Goal: Task Accomplishment & Management: Use online tool/utility

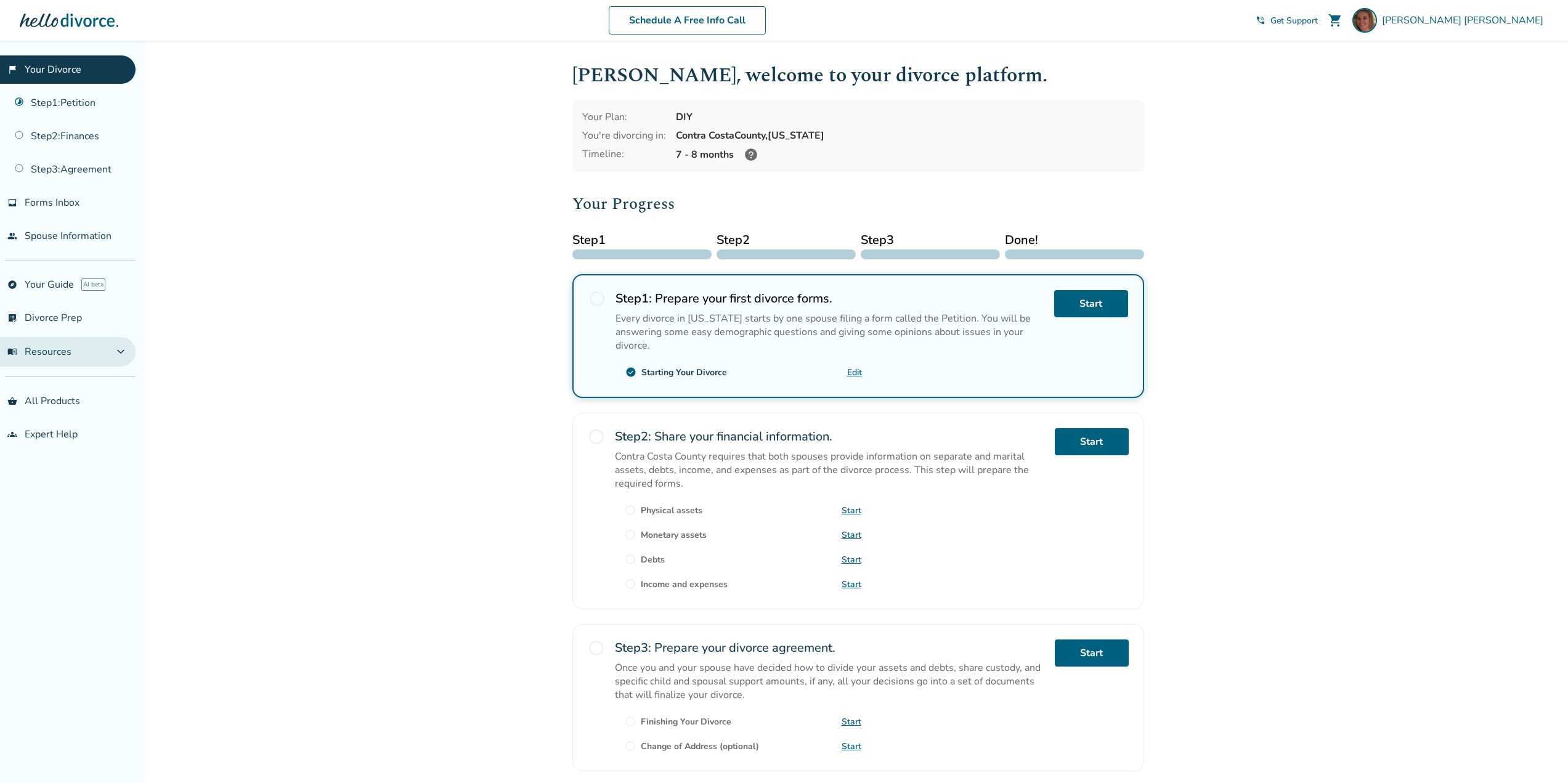
click at [38, 355] on span "menu_book Resources" at bounding box center [39, 351] width 64 height 14
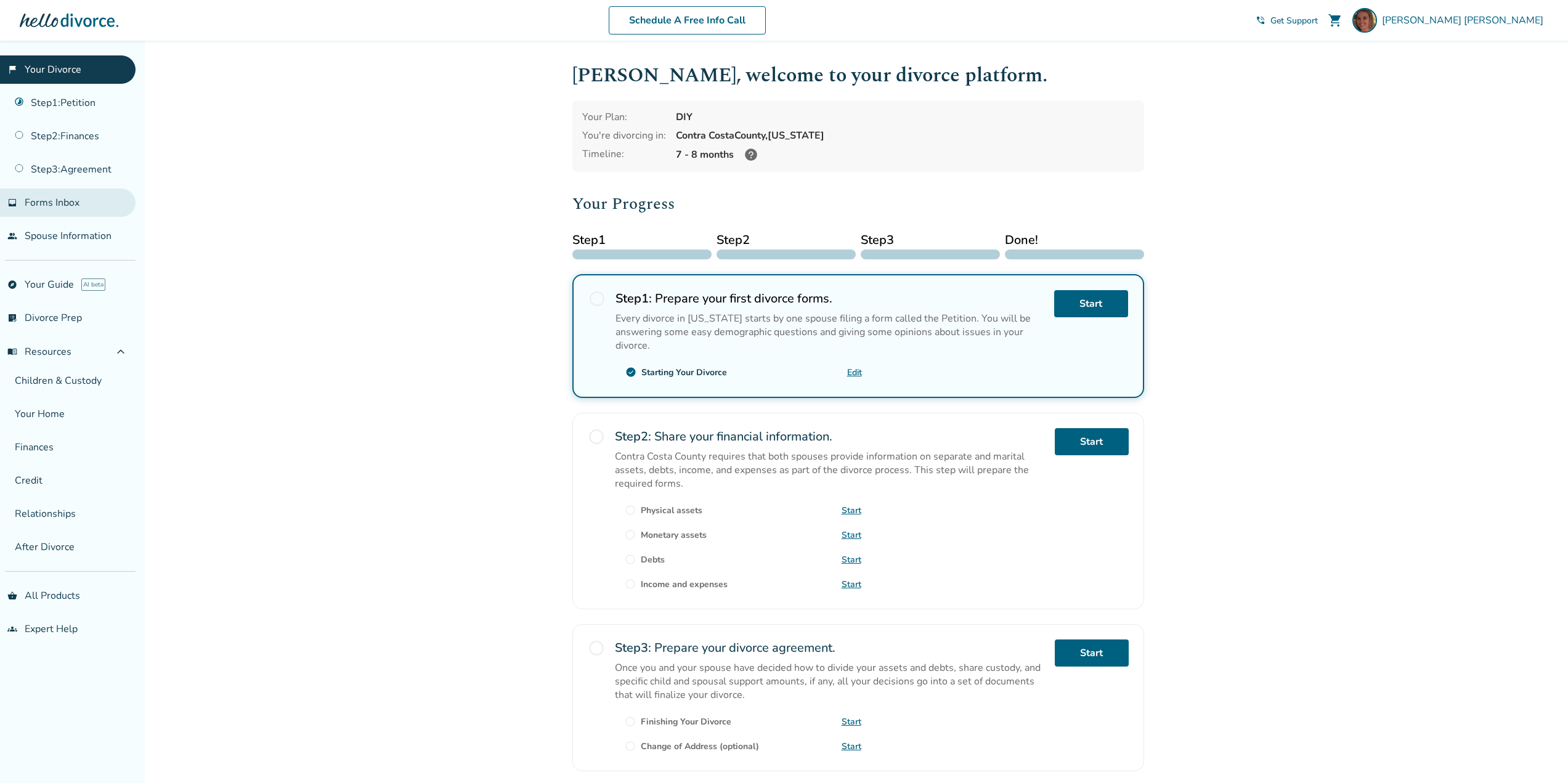
click at [56, 202] on span "Forms Inbox" at bounding box center [52, 202] width 55 height 14
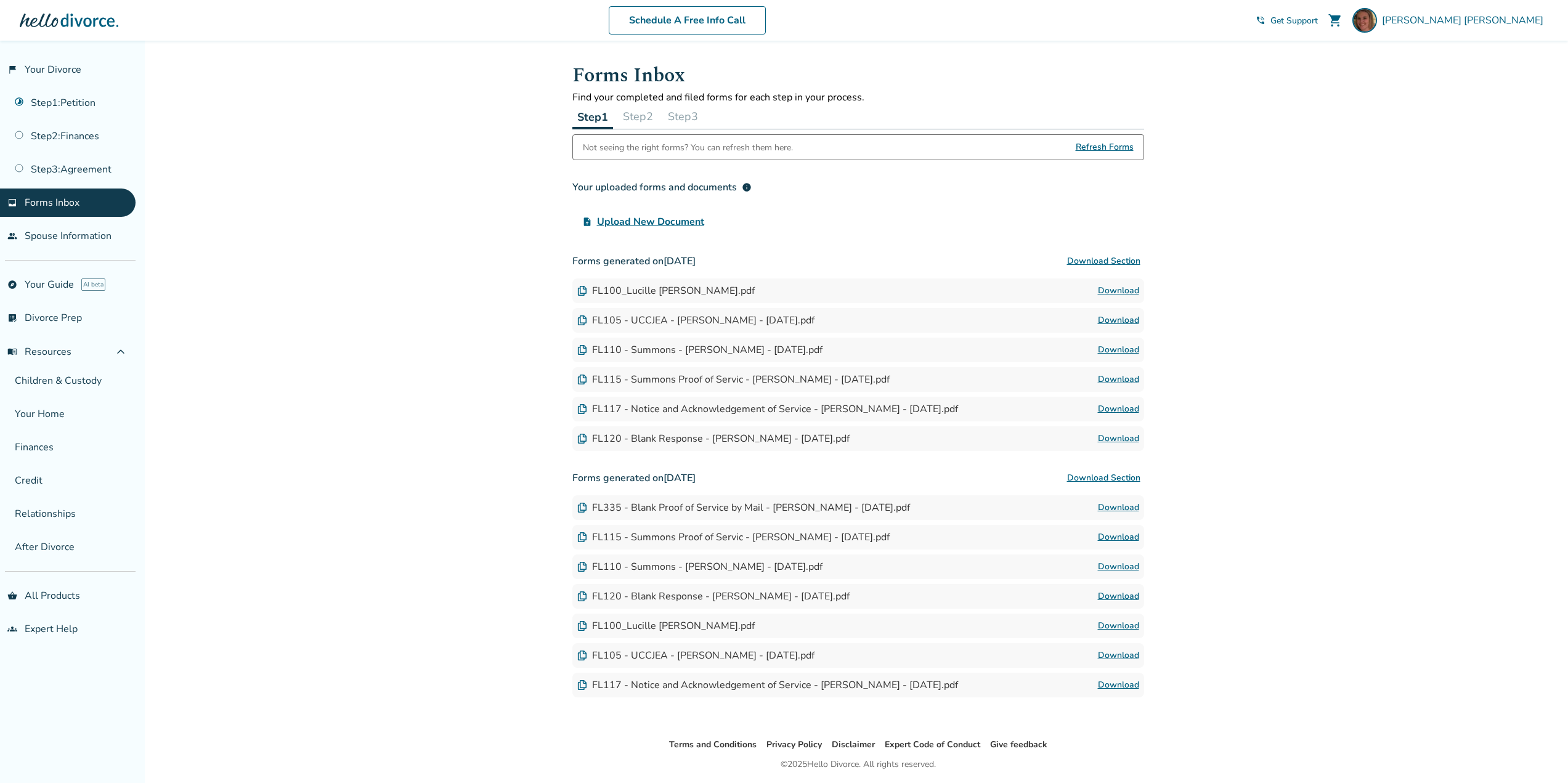
click at [1110, 321] on link "Download" at bounding box center [1118, 320] width 41 height 14
